Goal: Navigation & Orientation: Find specific page/section

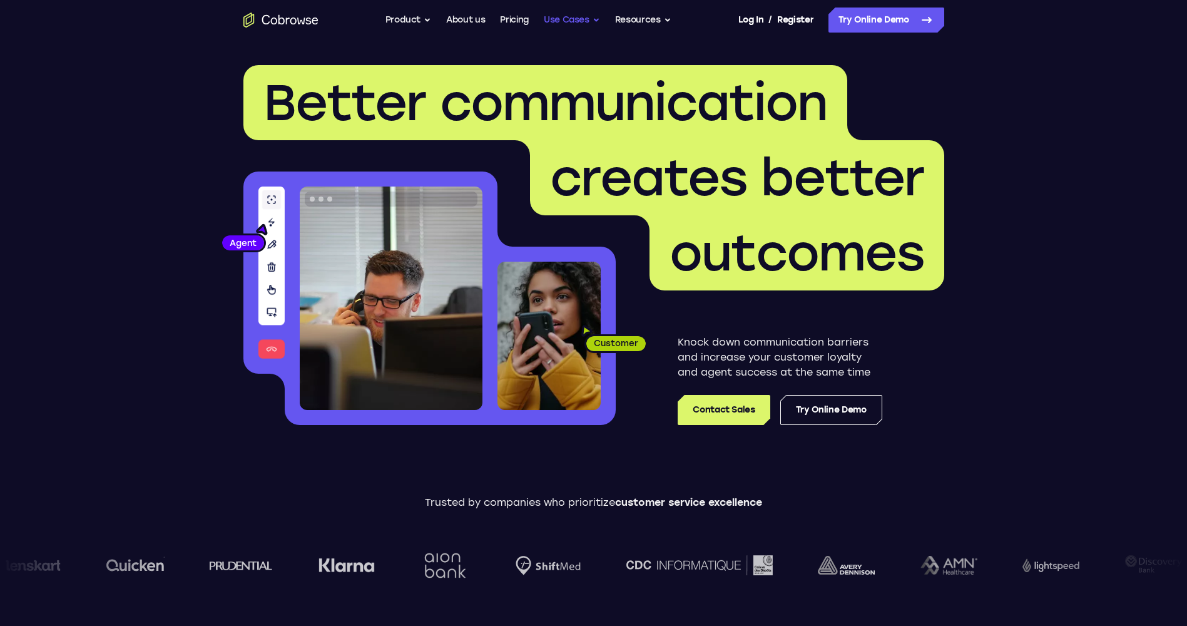
click at [563, 24] on button "Use Cases" at bounding box center [572, 20] width 56 height 25
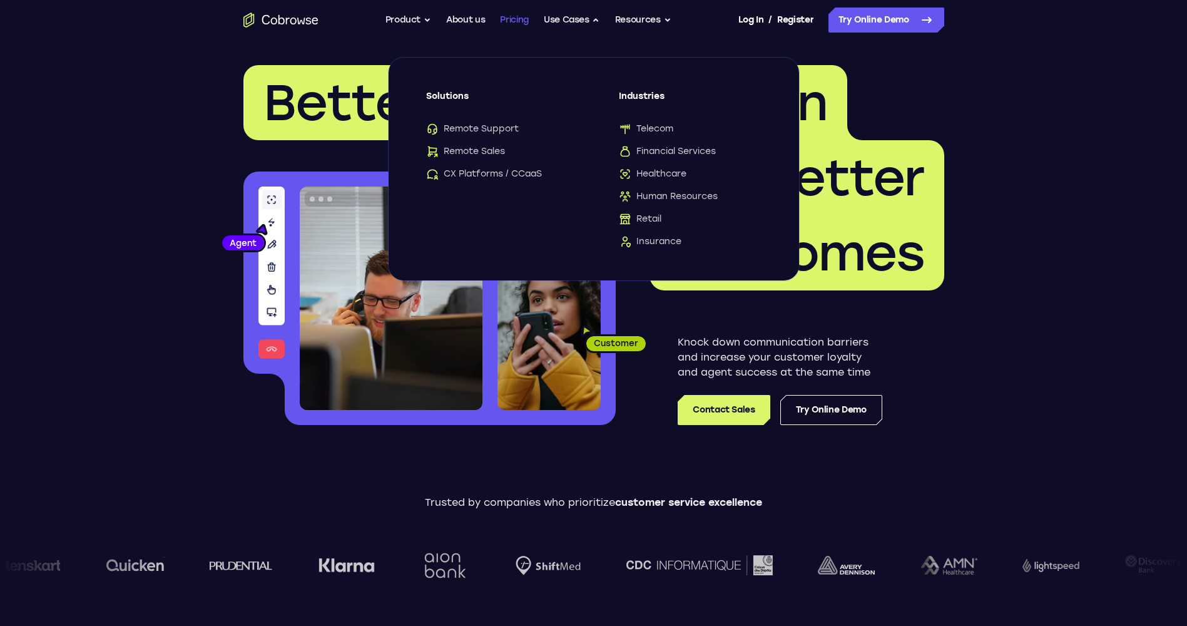
click at [514, 23] on link "Pricing" at bounding box center [514, 20] width 29 height 25
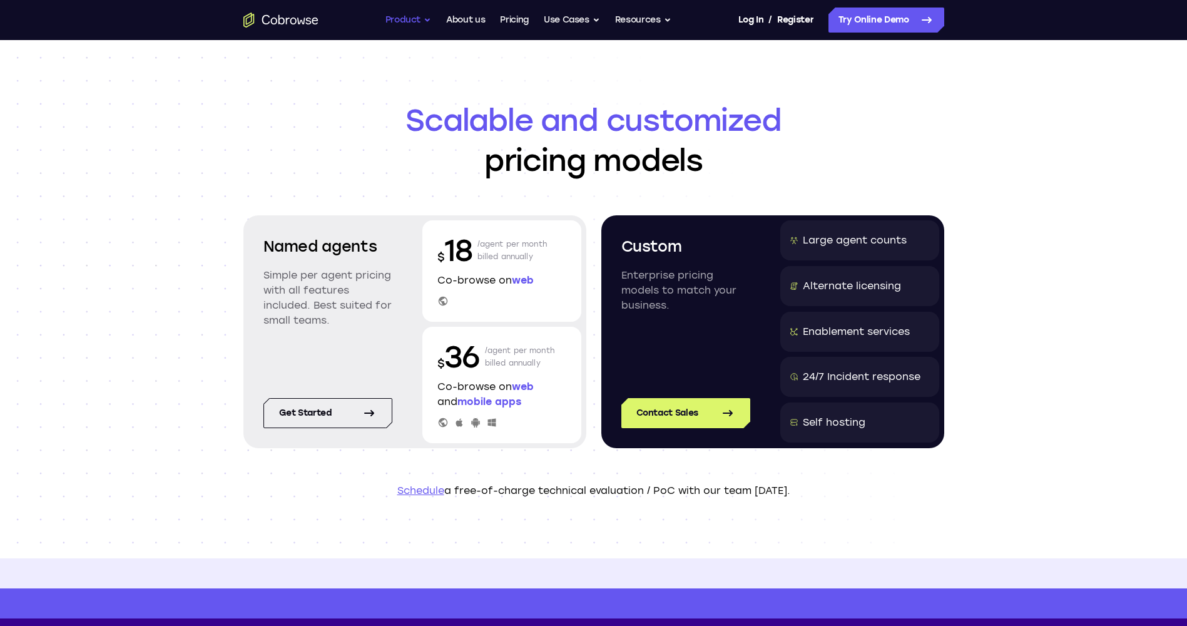
click at [414, 28] on button "Product" at bounding box center [408, 20] width 46 height 25
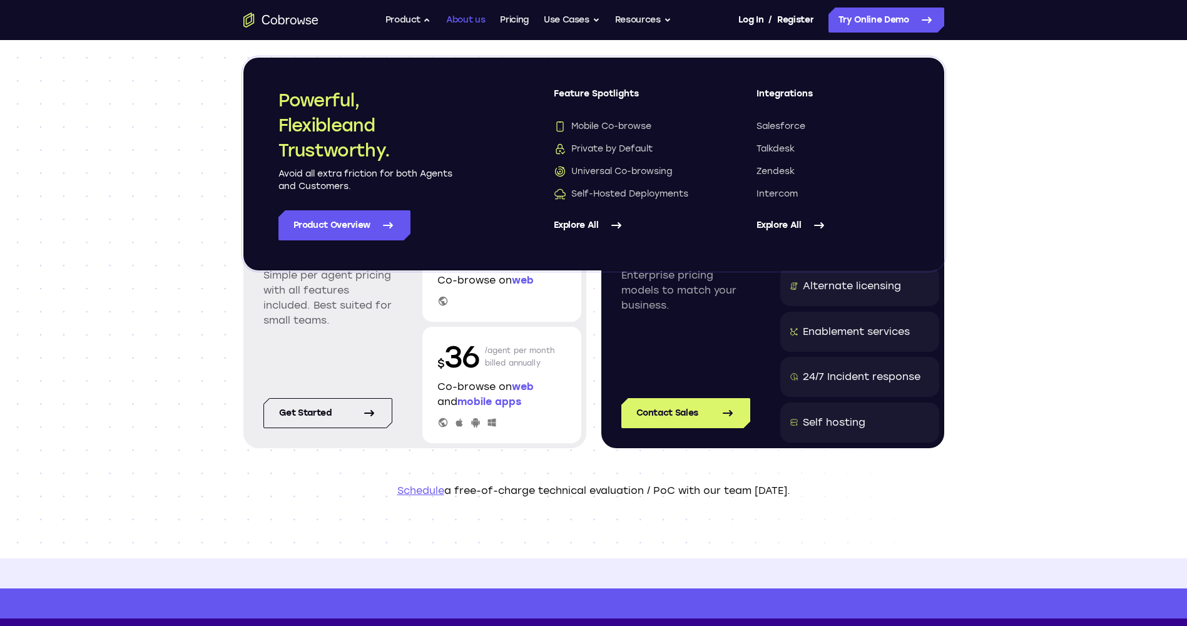
click at [470, 14] on link "About us" at bounding box center [465, 20] width 39 height 25
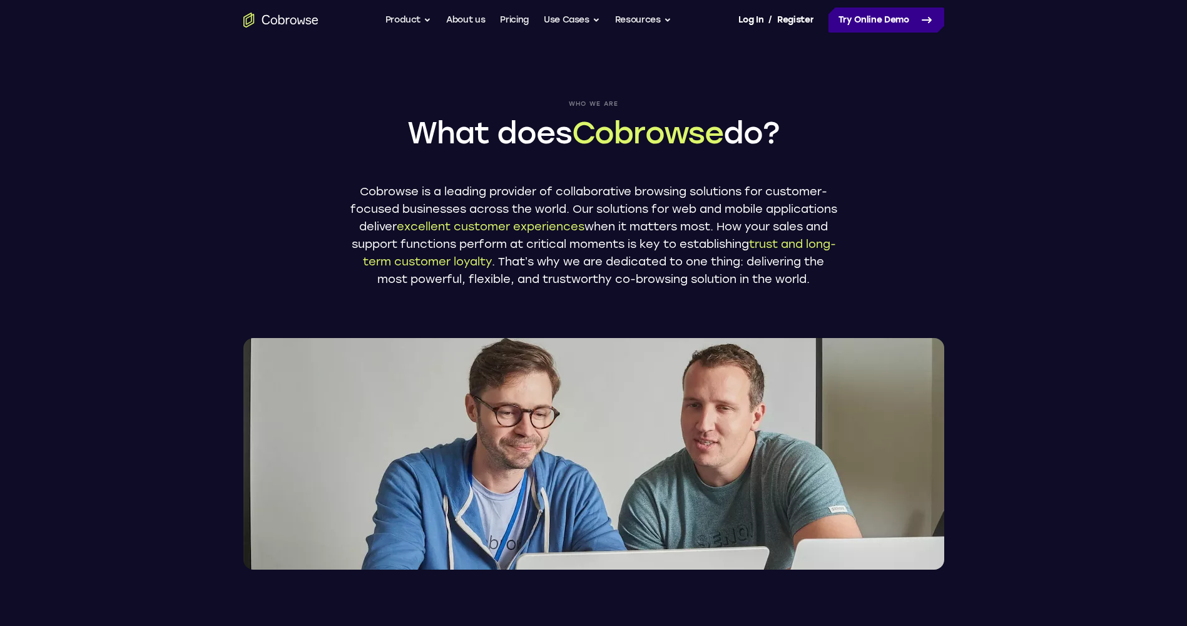
click at [858, 22] on link "Try Online Demo" at bounding box center [887, 20] width 116 height 25
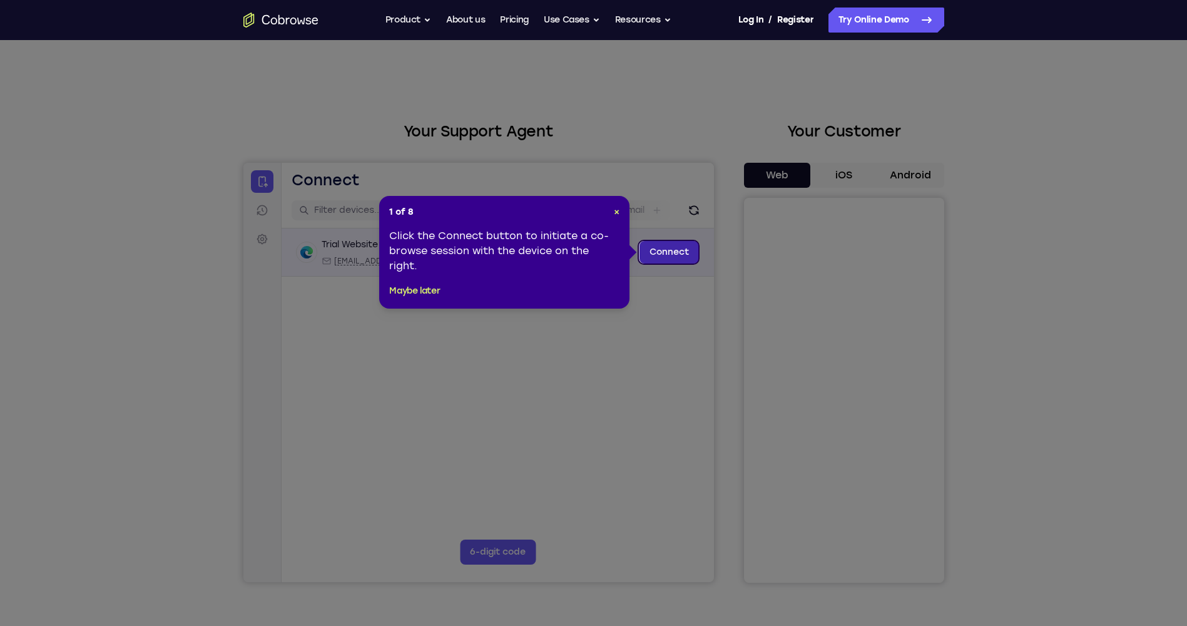
click at [673, 255] on link "Connect" at bounding box center [668, 252] width 59 height 23
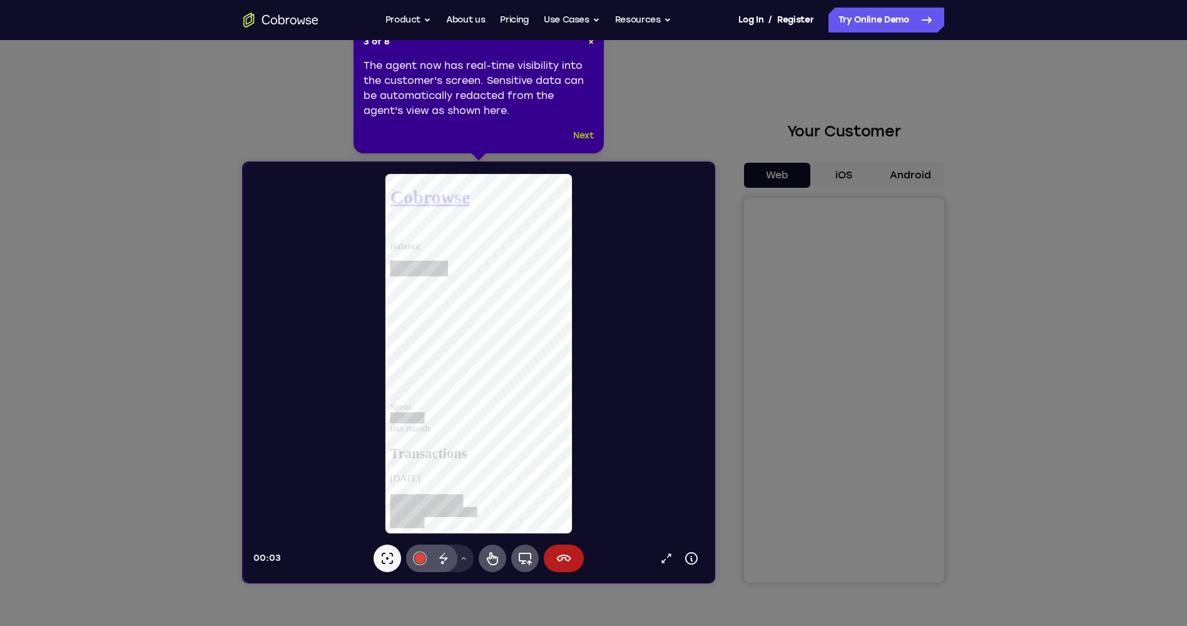
click at [574, 137] on button "Next" at bounding box center [583, 135] width 21 height 15
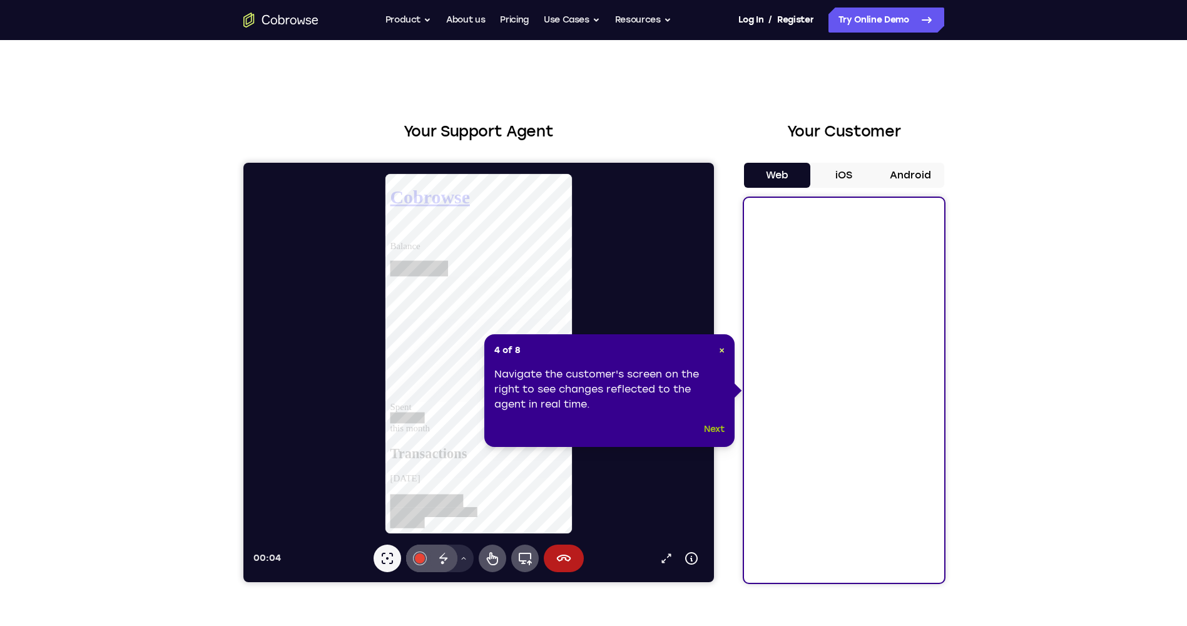
click at [720, 431] on button "Next" at bounding box center [714, 429] width 21 height 15
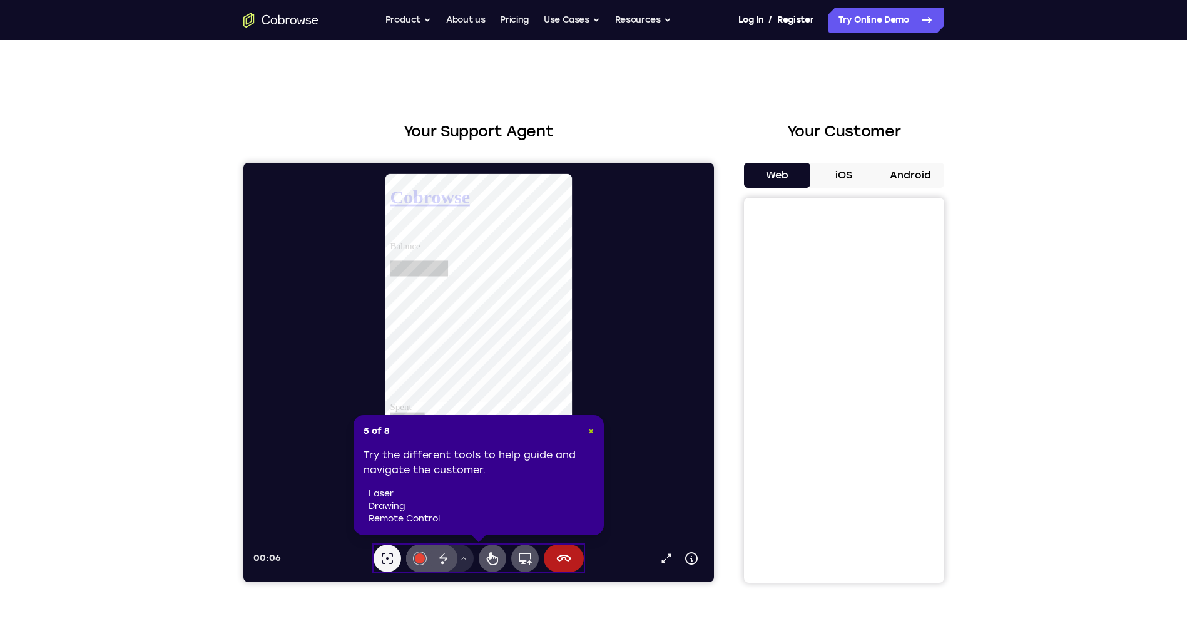
click at [593, 432] on span "×" at bounding box center [591, 431] width 6 height 11
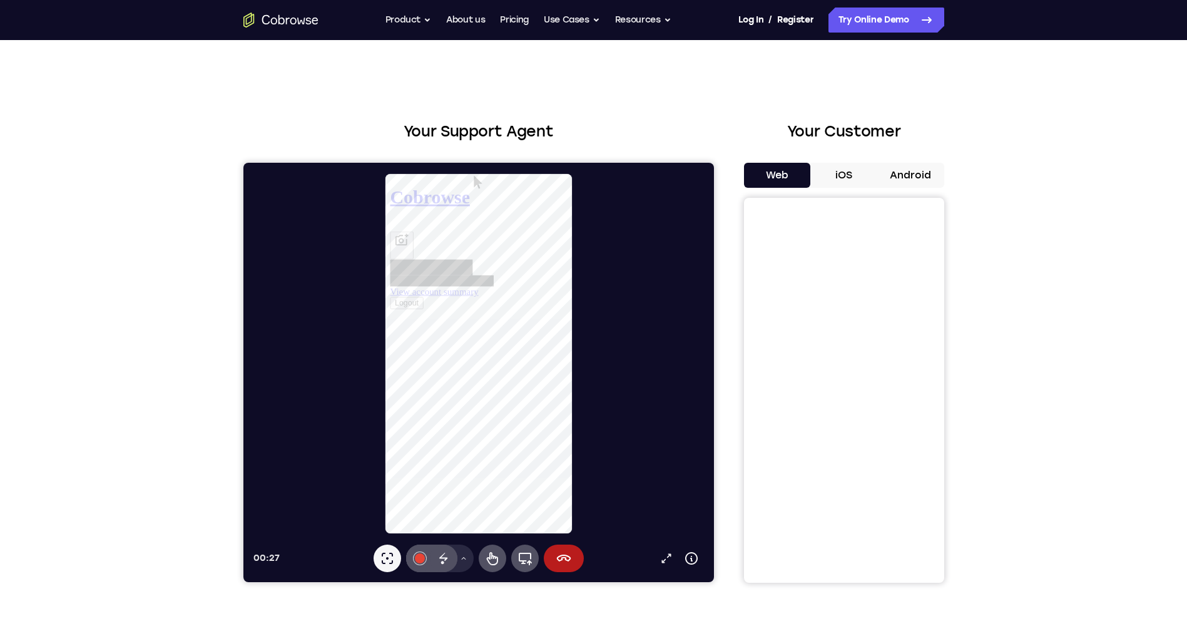
click at [837, 171] on button "iOS" at bounding box center [843, 175] width 67 height 25
click at [780, 178] on button "Web" at bounding box center [777, 175] width 67 height 25
select select "1"
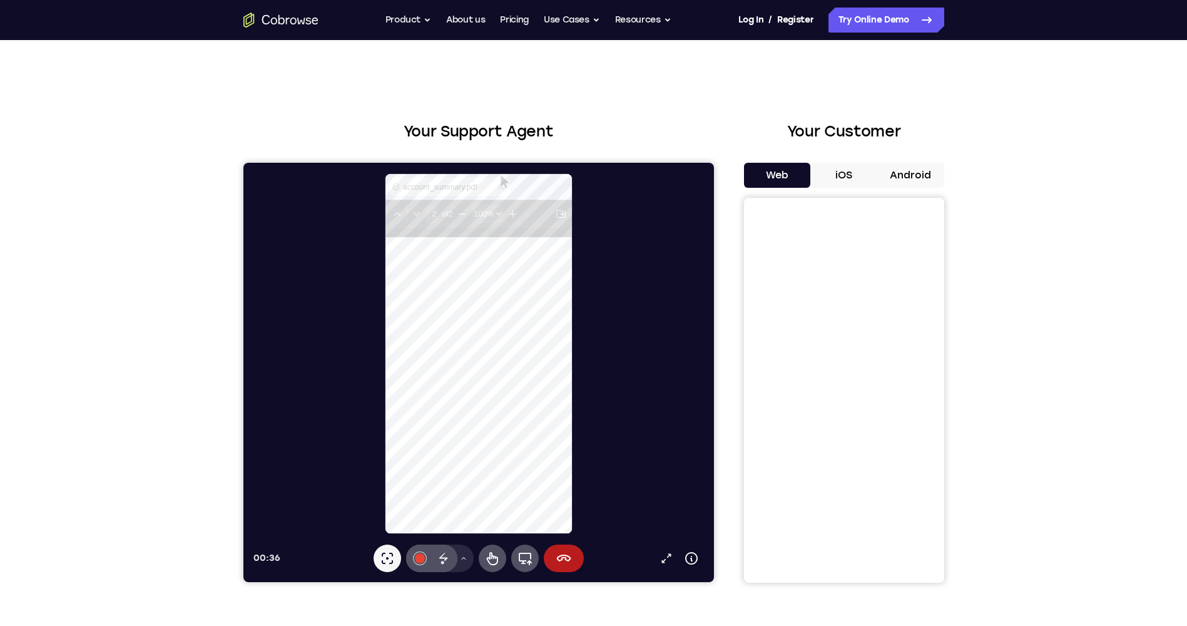
click at [904, 170] on button "Android" at bounding box center [910, 175] width 67 height 25
click at [845, 177] on button "iOS" at bounding box center [843, 175] width 67 height 25
click at [775, 176] on button "Web" at bounding box center [777, 175] width 67 height 25
type input "1"
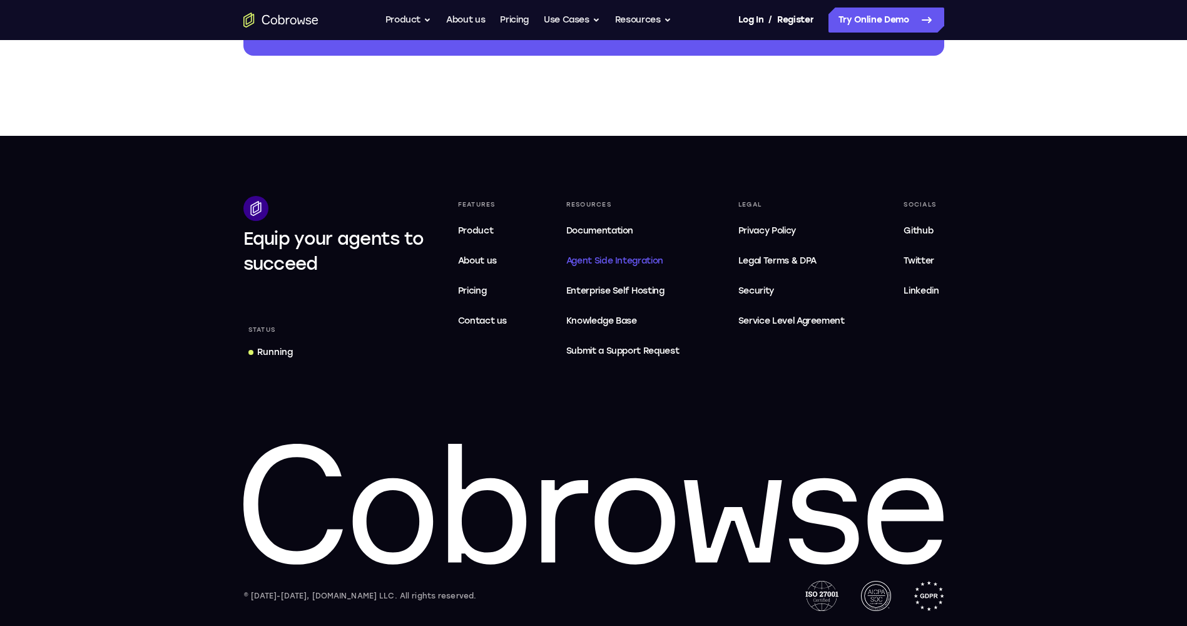
scroll to position [62, 0]
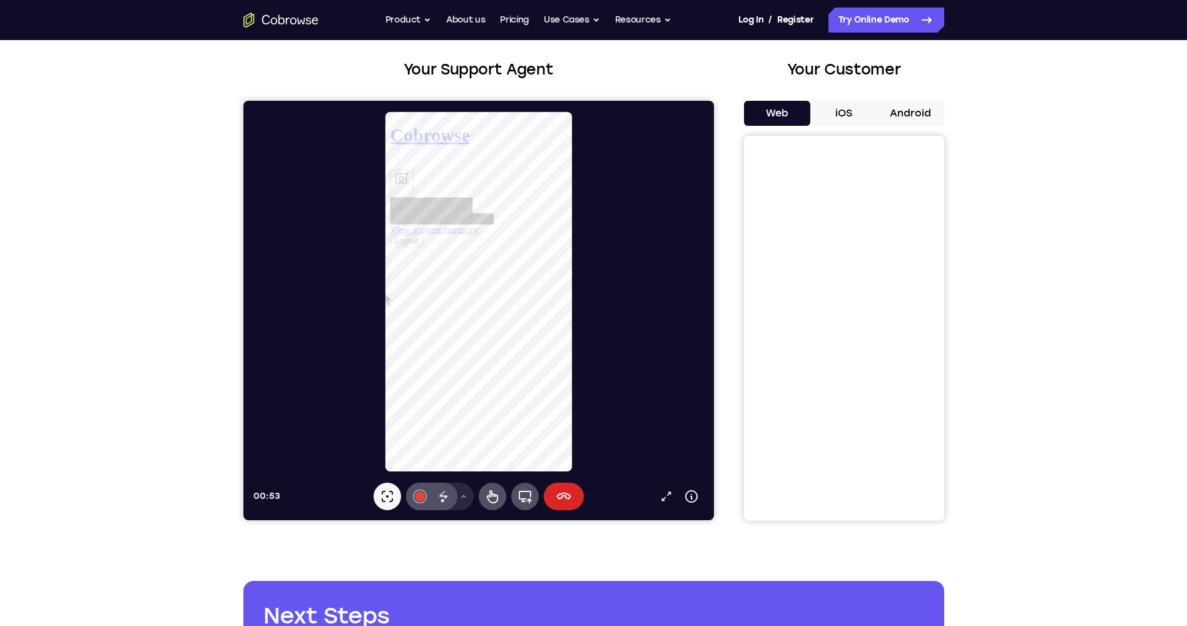
click at [571, 501] on button "End session" at bounding box center [563, 496] width 40 height 28
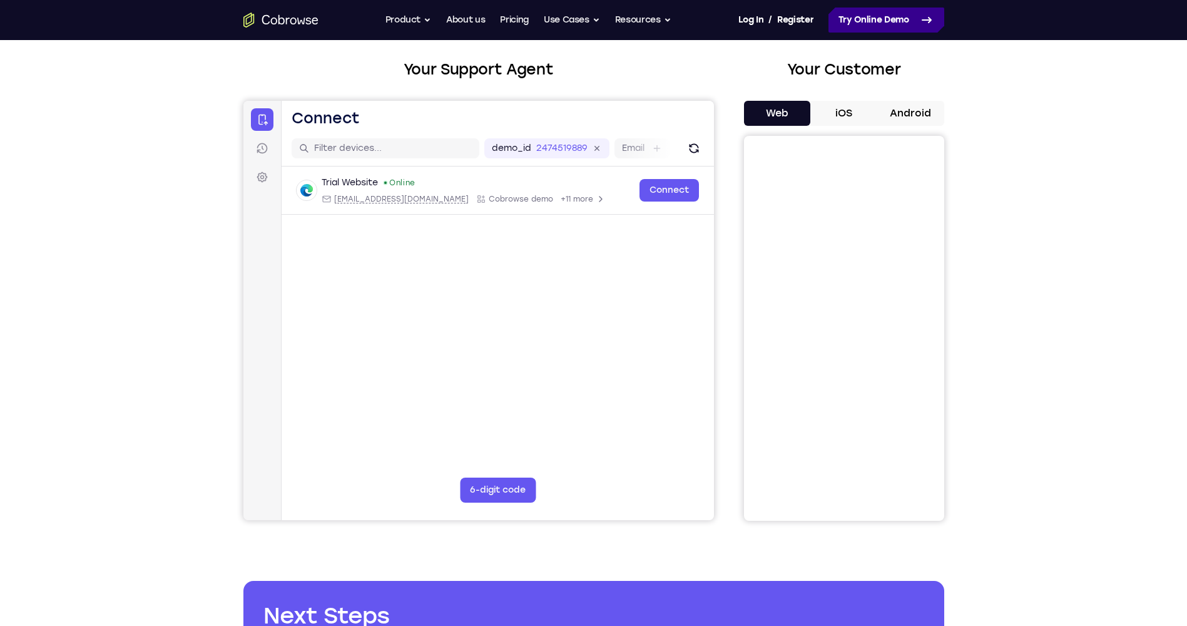
click at [871, 21] on link "Try Online Demo" at bounding box center [887, 20] width 116 height 25
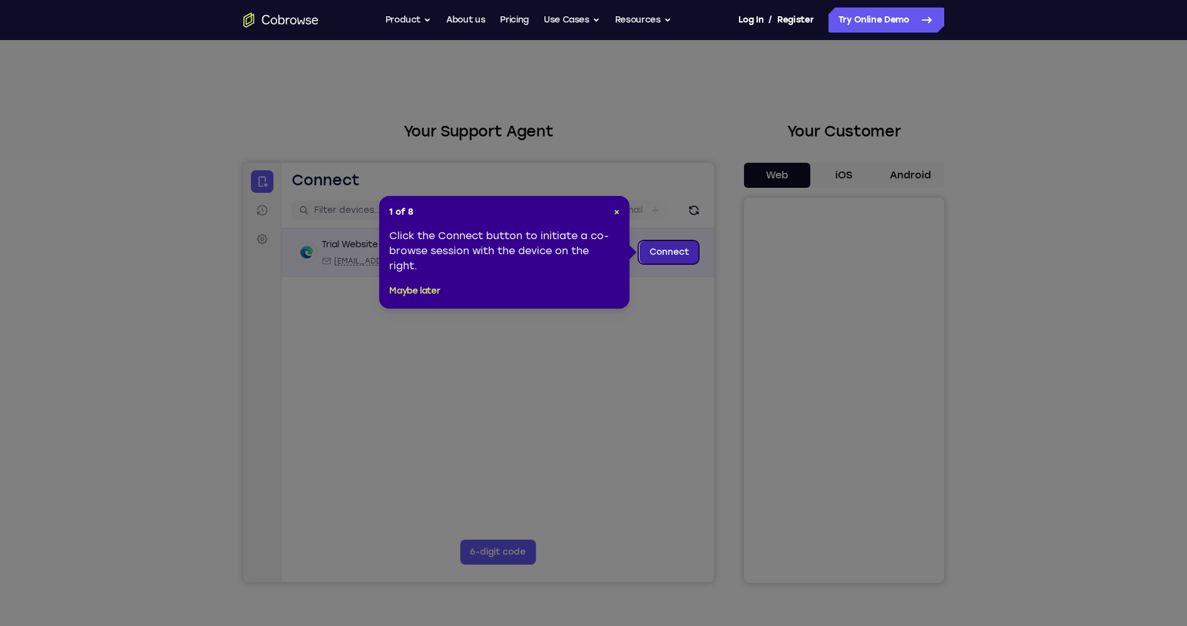
click at [675, 257] on link "Connect" at bounding box center [668, 252] width 59 height 23
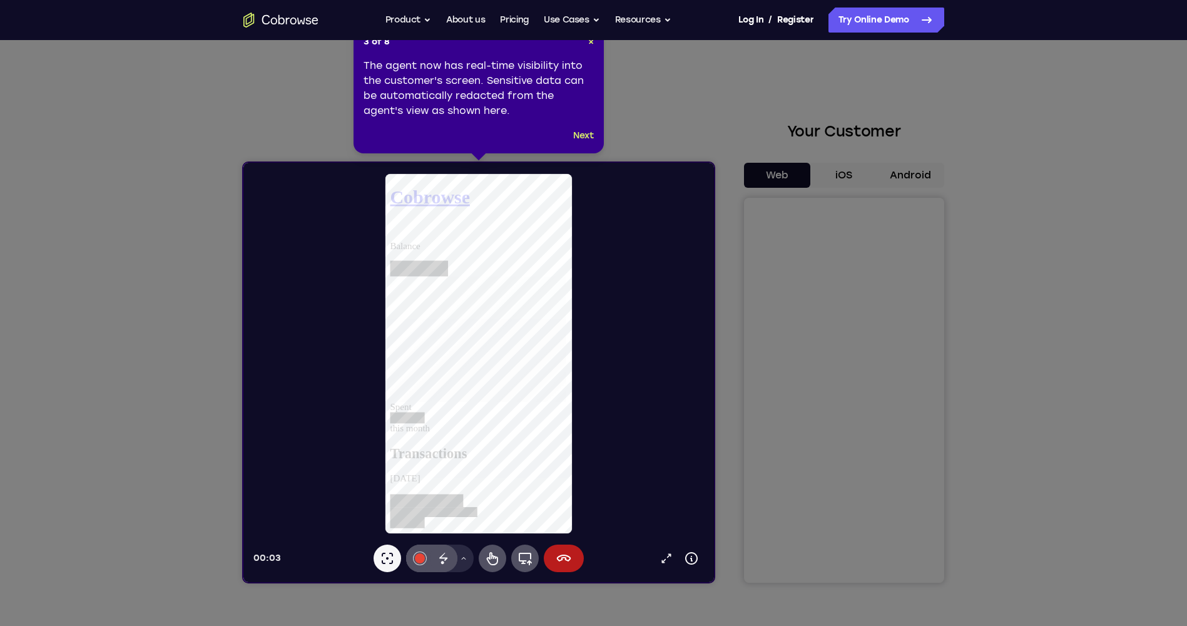
click at [770, 265] on icon at bounding box center [598, 313] width 1197 height 626
click at [593, 135] on button "Next" at bounding box center [583, 135] width 21 height 15
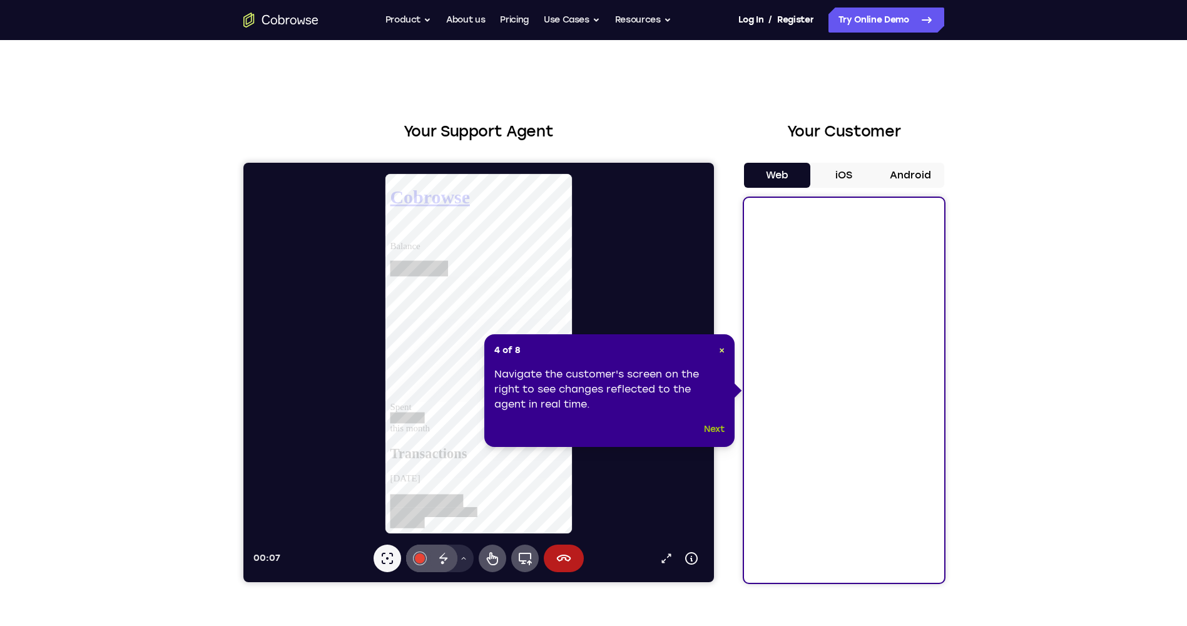
click at [713, 432] on button "Next" at bounding box center [714, 429] width 21 height 15
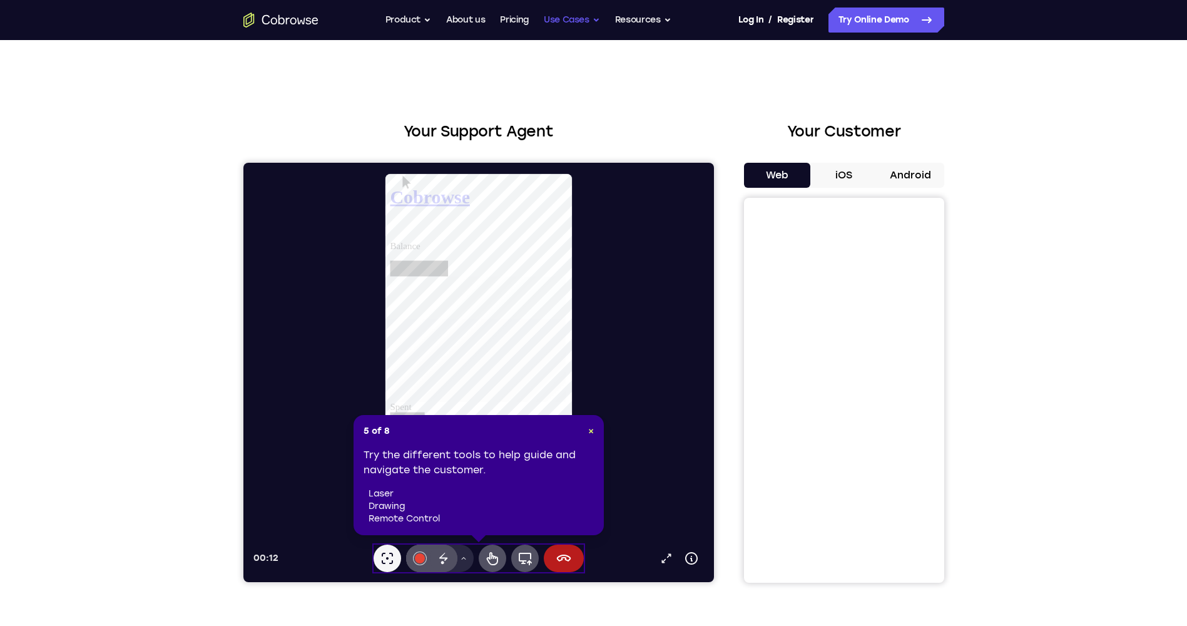
click at [576, 18] on button "Use Cases" at bounding box center [572, 20] width 56 height 25
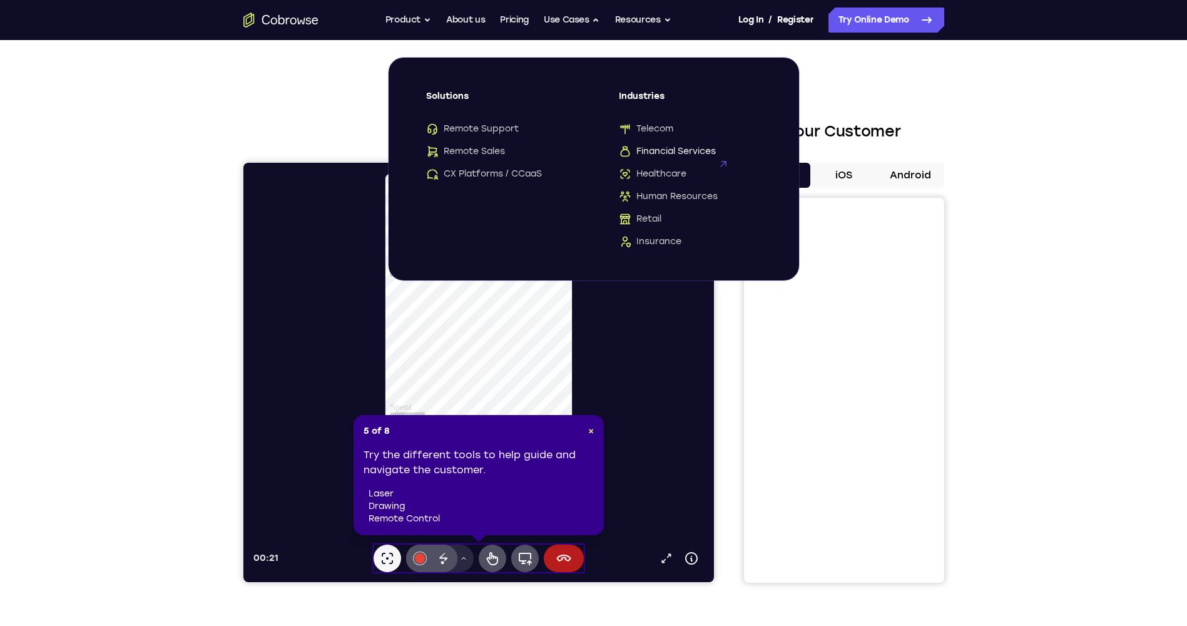
click at [675, 150] on span "Financial Services" at bounding box center [667, 151] width 97 height 13
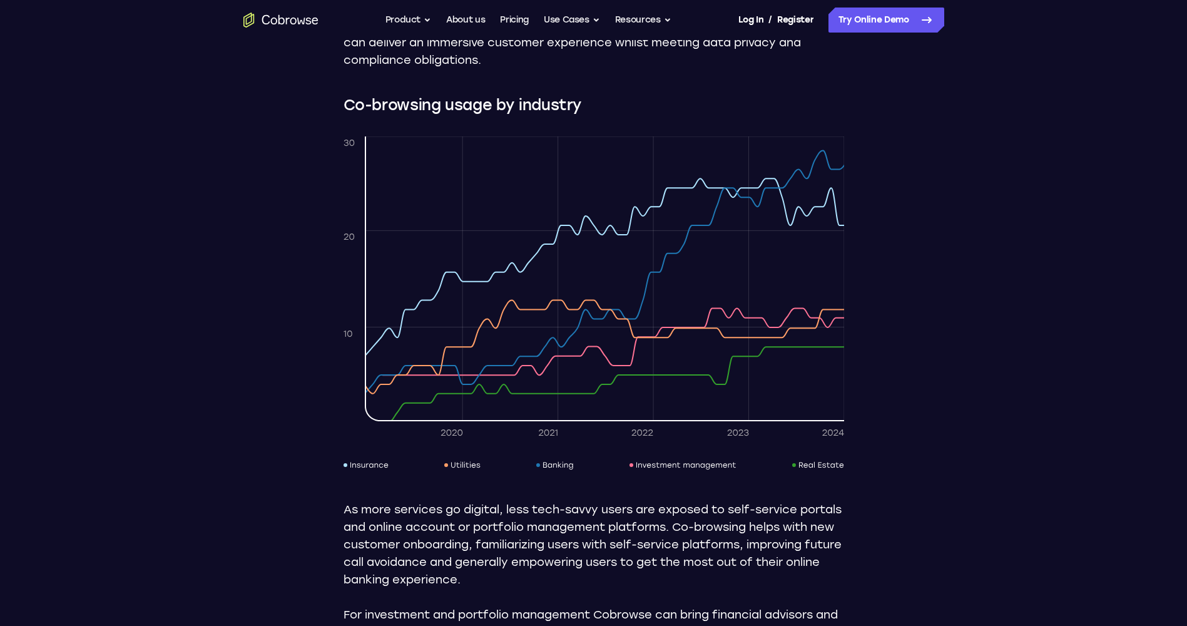
scroll to position [1335, 0]
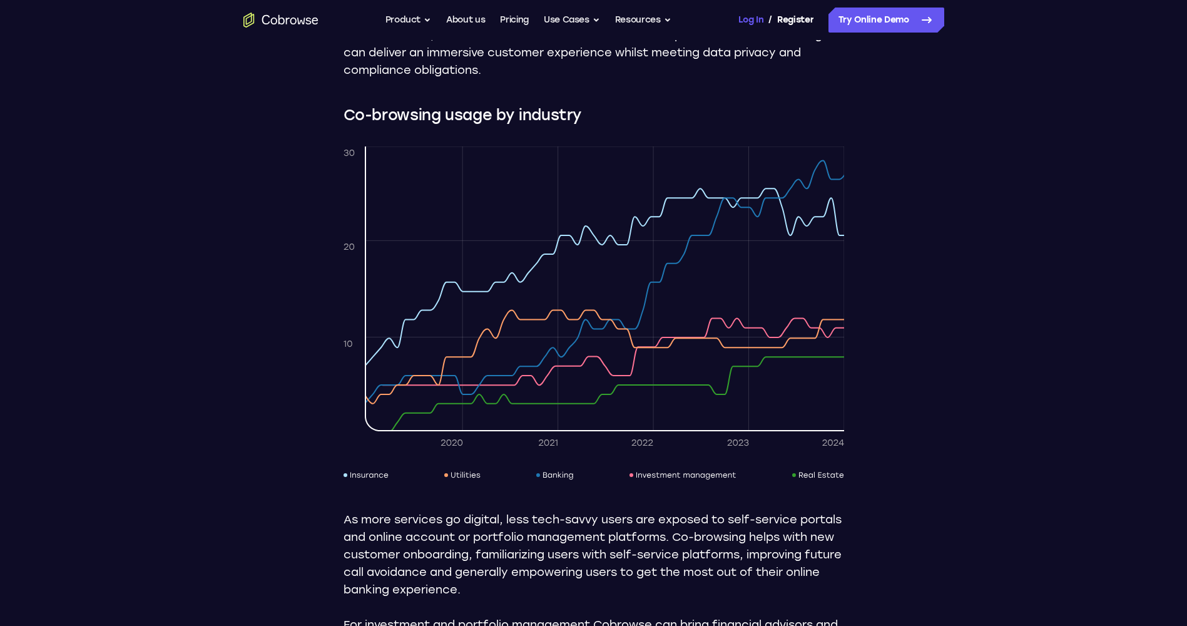
click at [758, 16] on link "Log In" at bounding box center [750, 20] width 25 height 25
